Goal: Contribute content

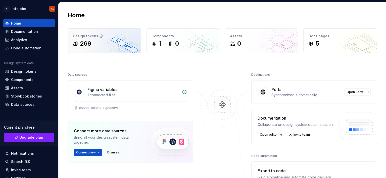
click at [95, 39] on div "Design tokens 269" at bounding box center [104, 41] width 73 height 24
click at [97, 37] on div "Design tokens" at bounding box center [104, 36] width 63 height 5
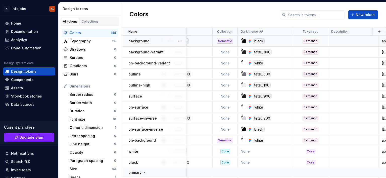
scroll to position [0, 72]
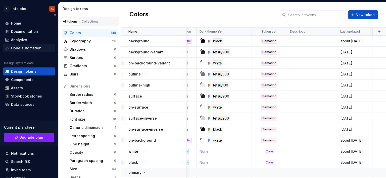
click at [25, 50] on div "Code automation" at bounding box center [26, 48] width 30 height 5
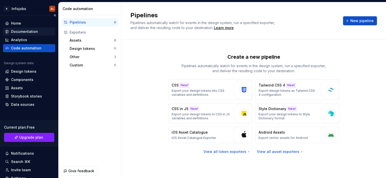
click at [17, 32] on div "Documentation" at bounding box center [24, 31] width 27 height 5
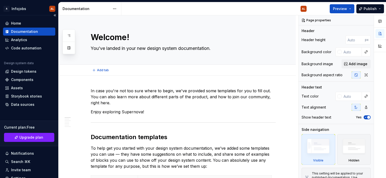
type textarea "*"
click at [22, 23] on div "Home" at bounding box center [29, 23] width 48 height 5
